Goal: Browse casually

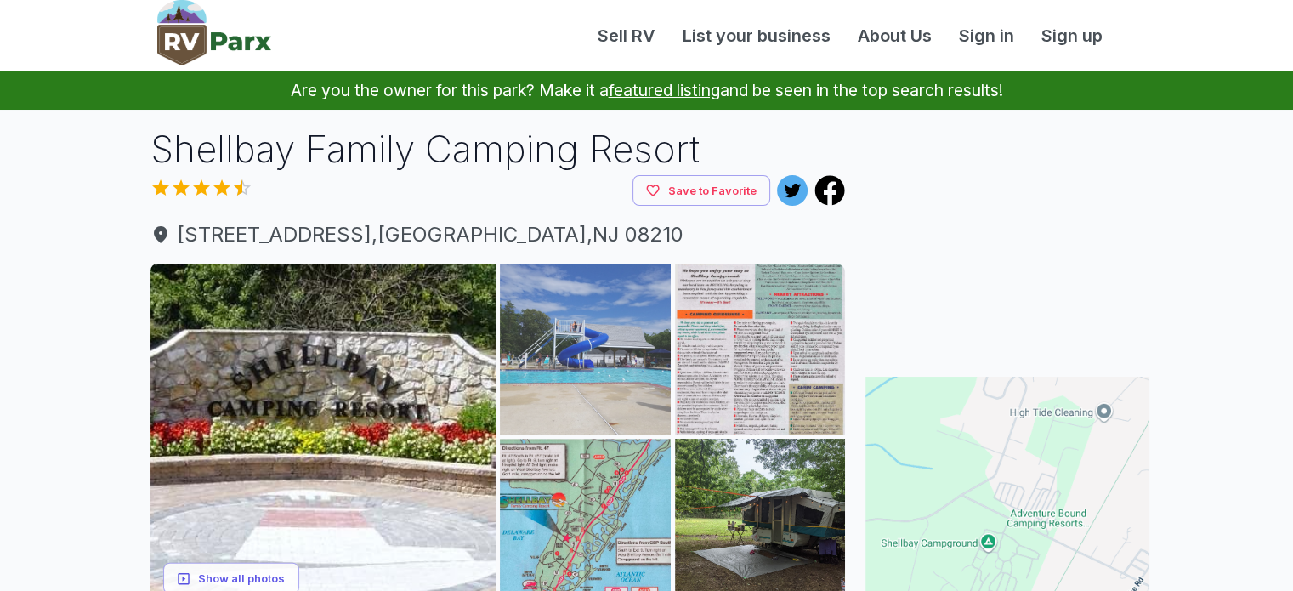
click at [620, 373] on img at bounding box center [585, 348] width 171 height 171
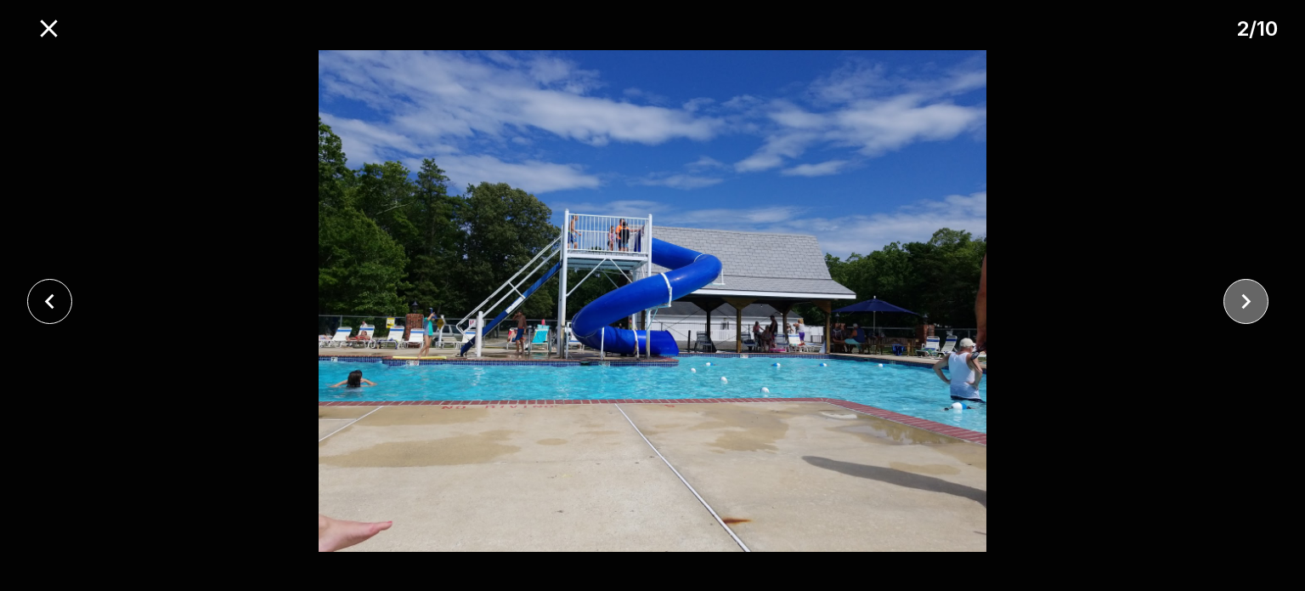
click at [1237, 295] on icon "close" at bounding box center [1246, 301] width 30 height 30
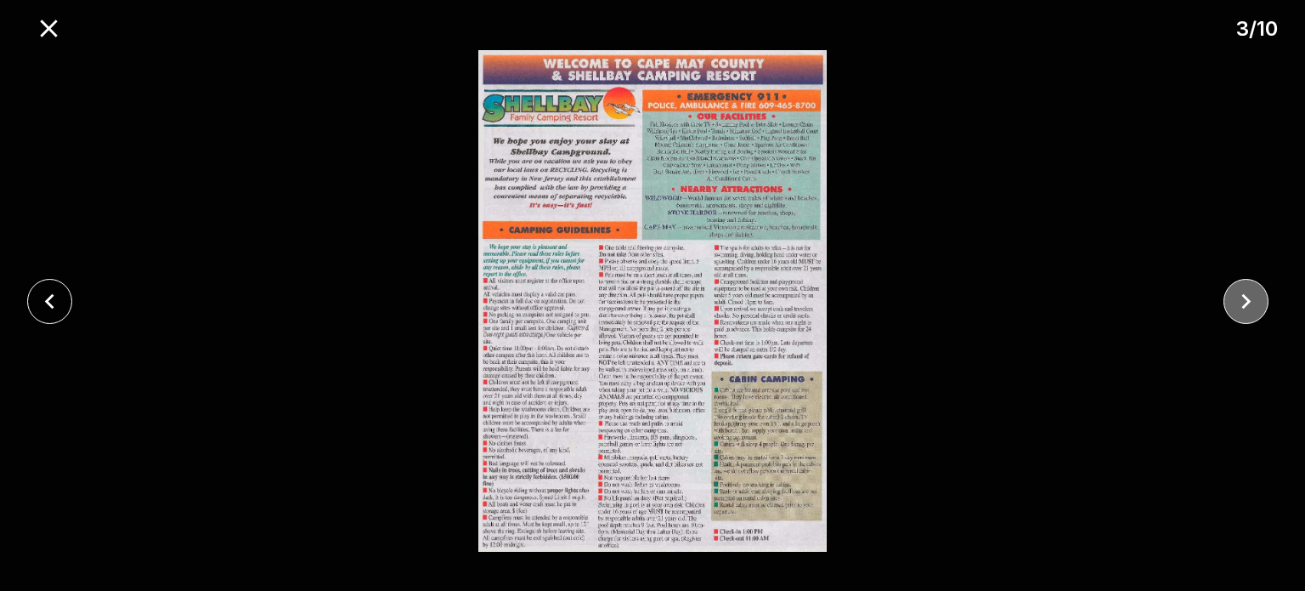
click at [1239, 300] on icon "close" at bounding box center [1246, 301] width 30 height 30
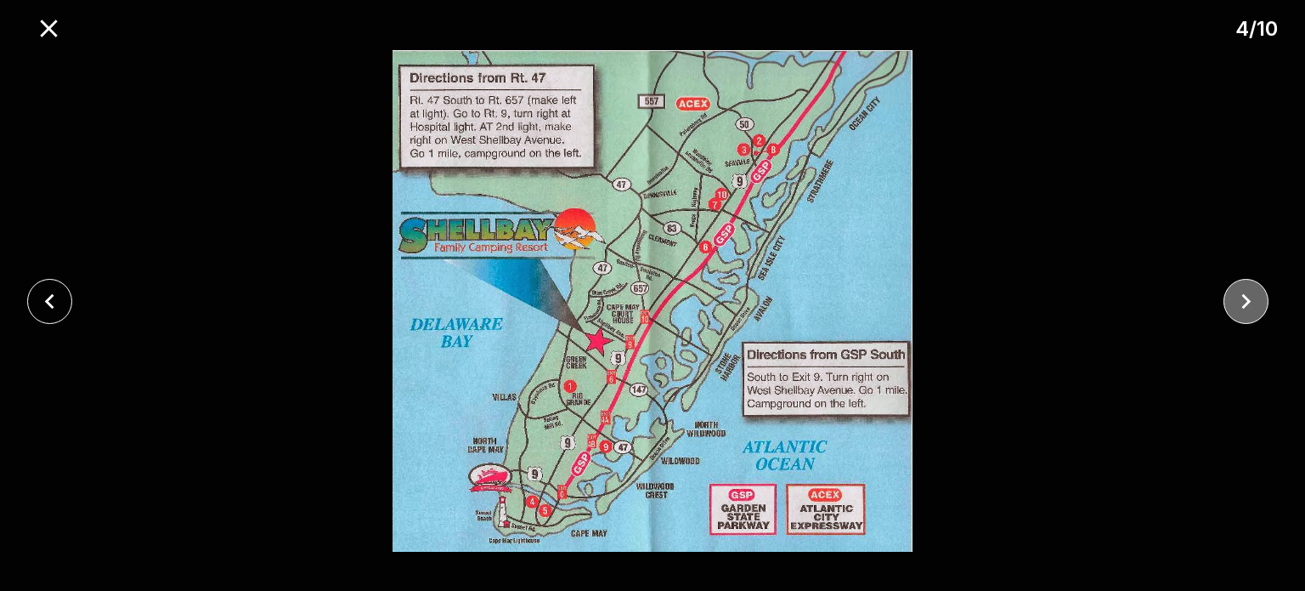
click at [1239, 300] on icon "close" at bounding box center [1246, 301] width 30 height 30
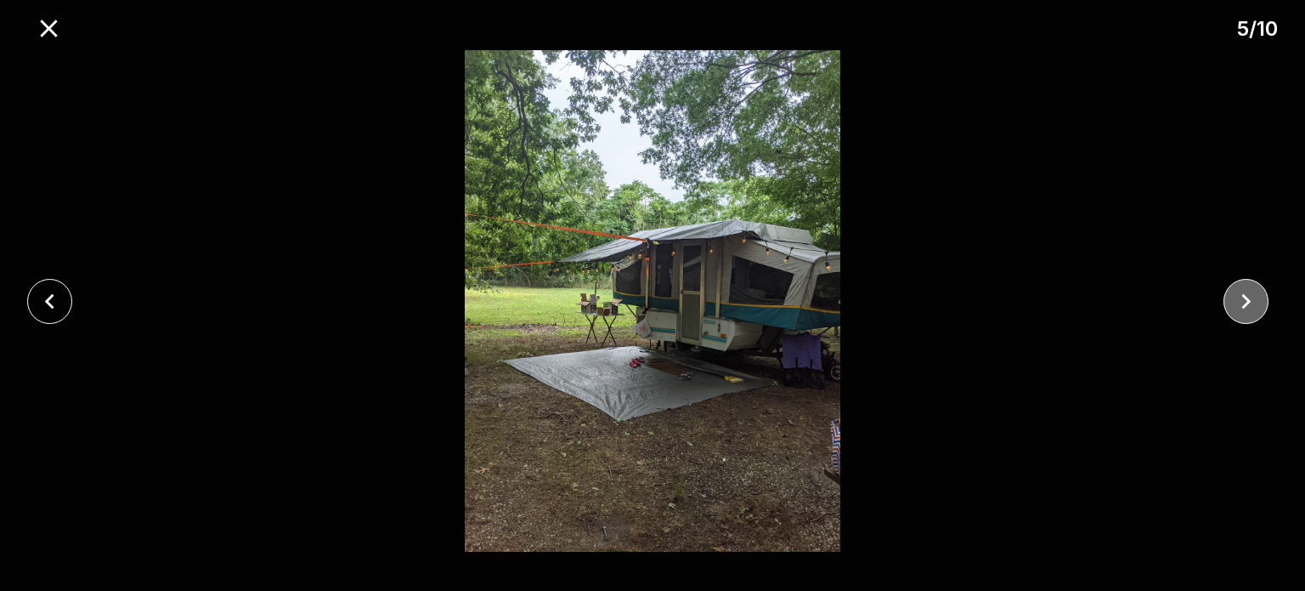
click at [1239, 300] on icon "close" at bounding box center [1246, 301] width 30 height 30
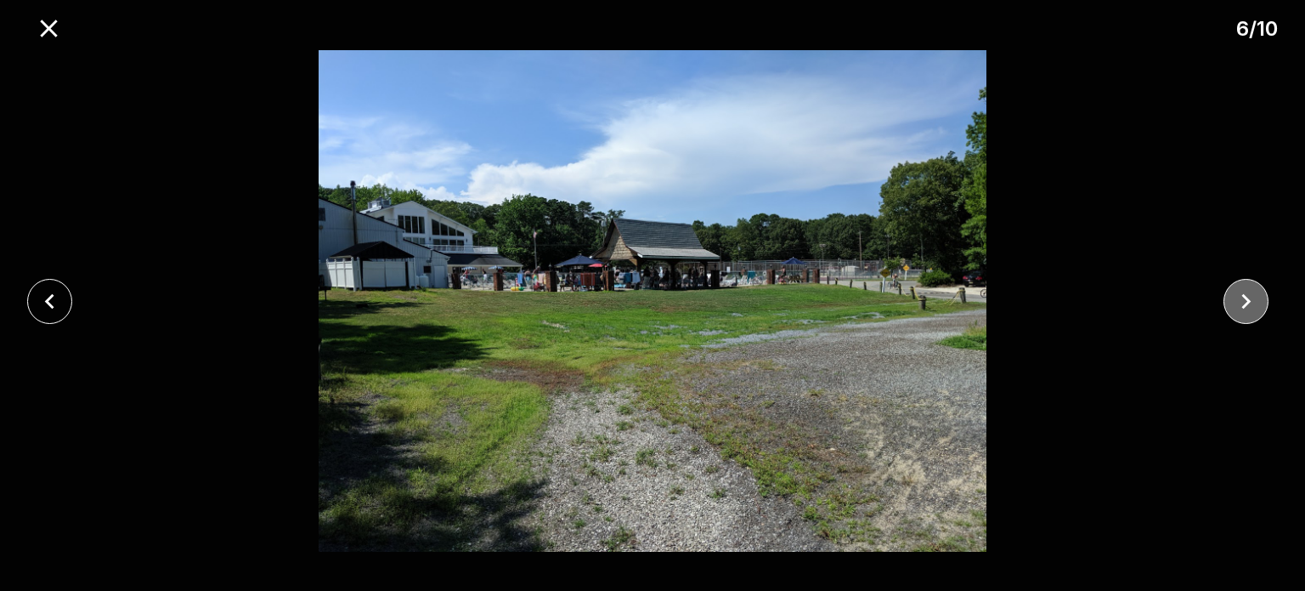
click at [1239, 300] on icon "close" at bounding box center [1246, 301] width 30 height 30
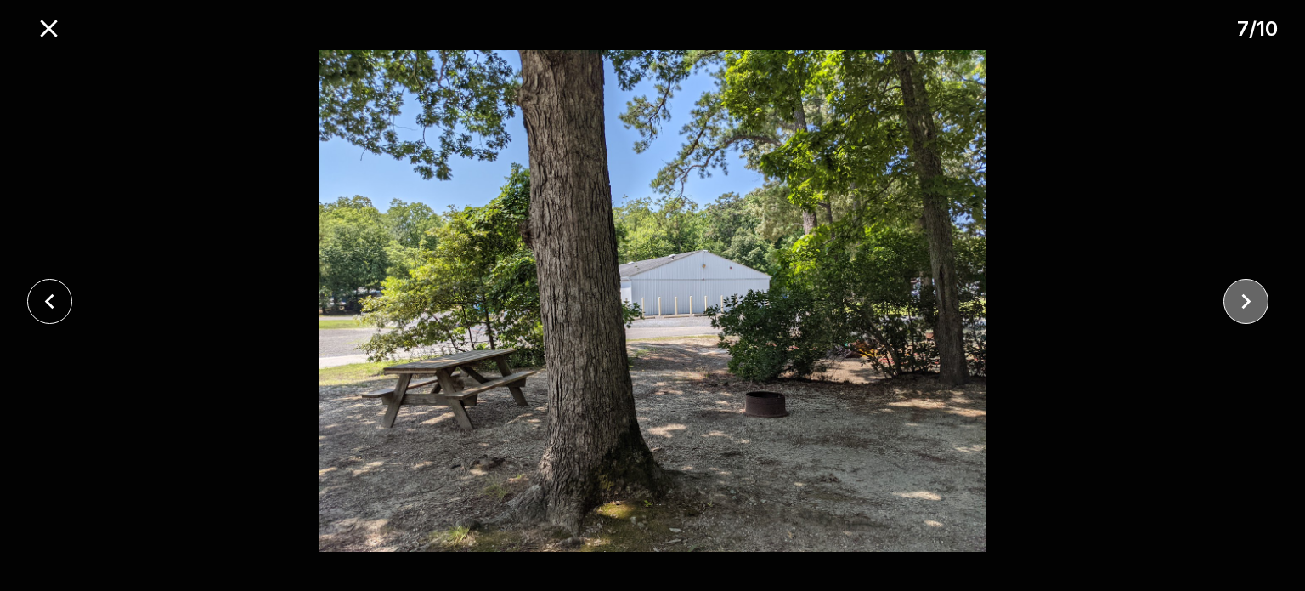
click at [1239, 300] on icon "close" at bounding box center [1246, 301] width 30 height 30
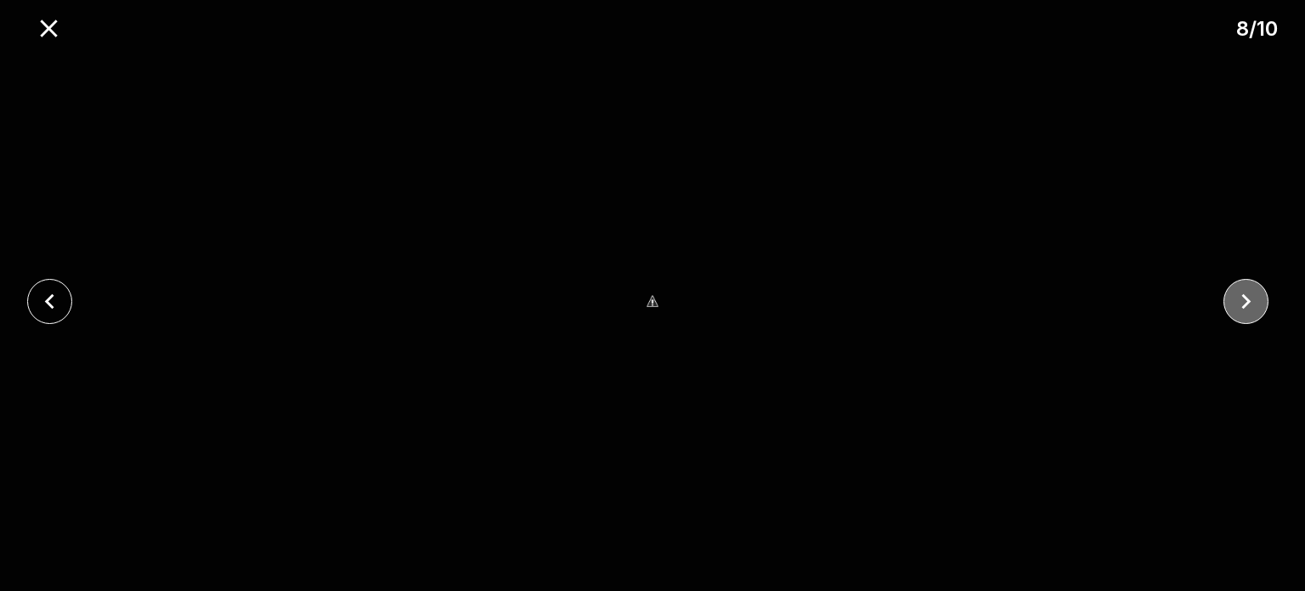
click at [1241, 299] on icon "close" at bounding box center [1246, 301] width 30 height 30
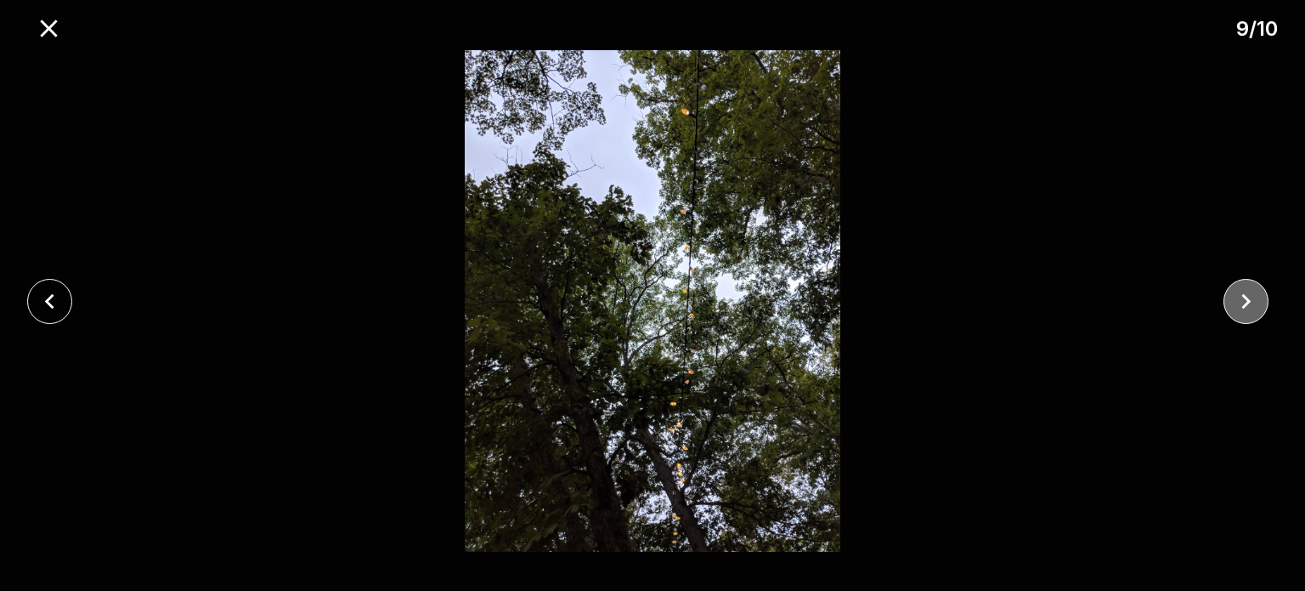
click at [1241, 299] on icon "close" at bounding box center [1246, 301] width 30 height 30
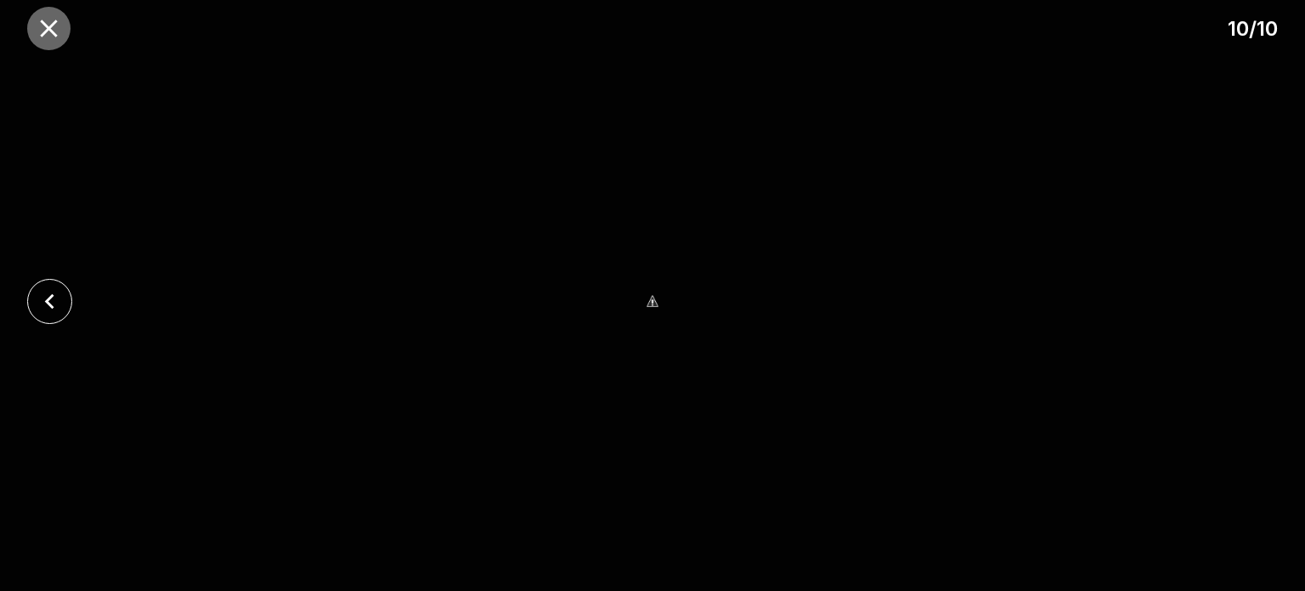
click at [36, 28] on icon "close" at bounding box center [49, 29] width 30 height 30
